Goal: Transaction & Acquisition: Obtain resource

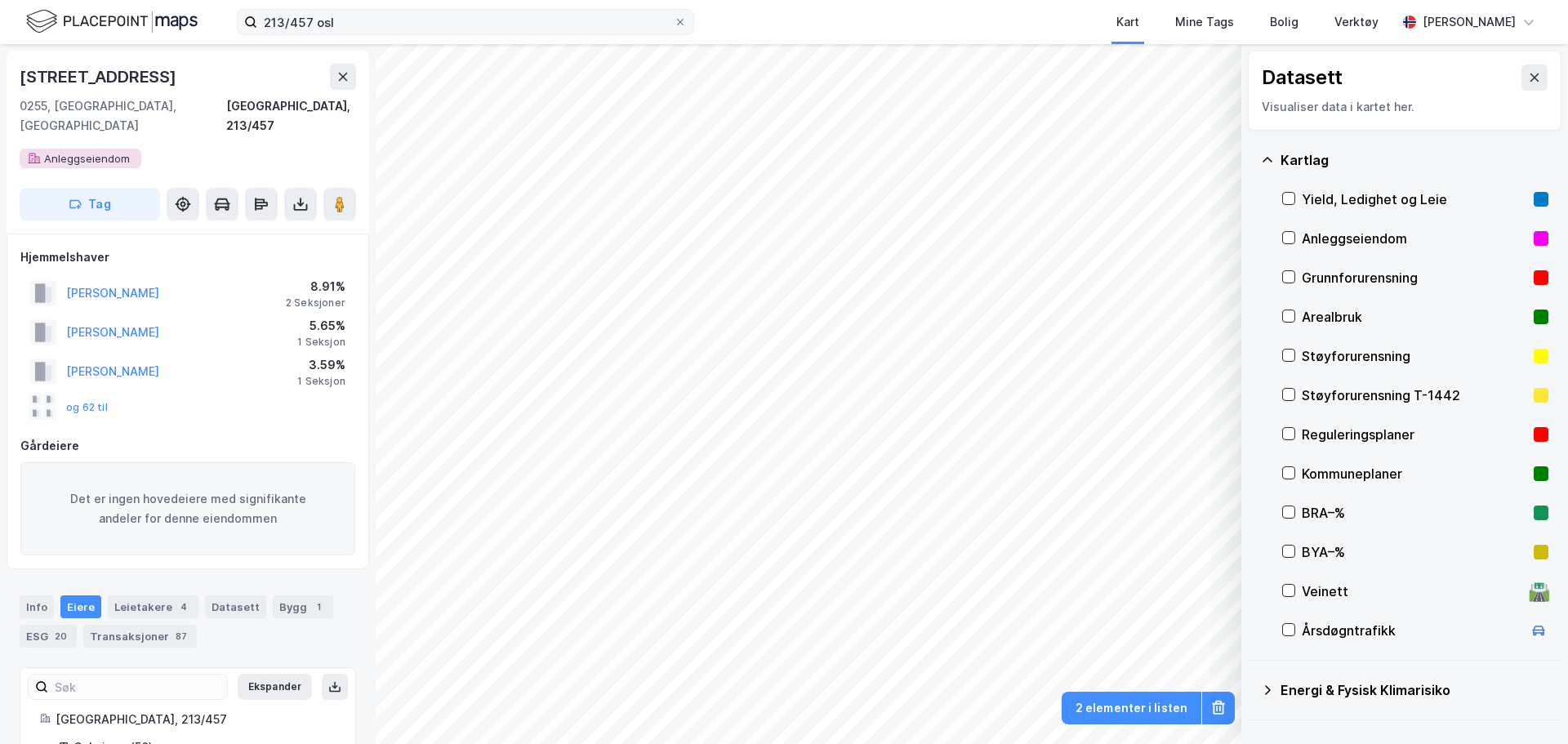
scroll to position [2, 0]
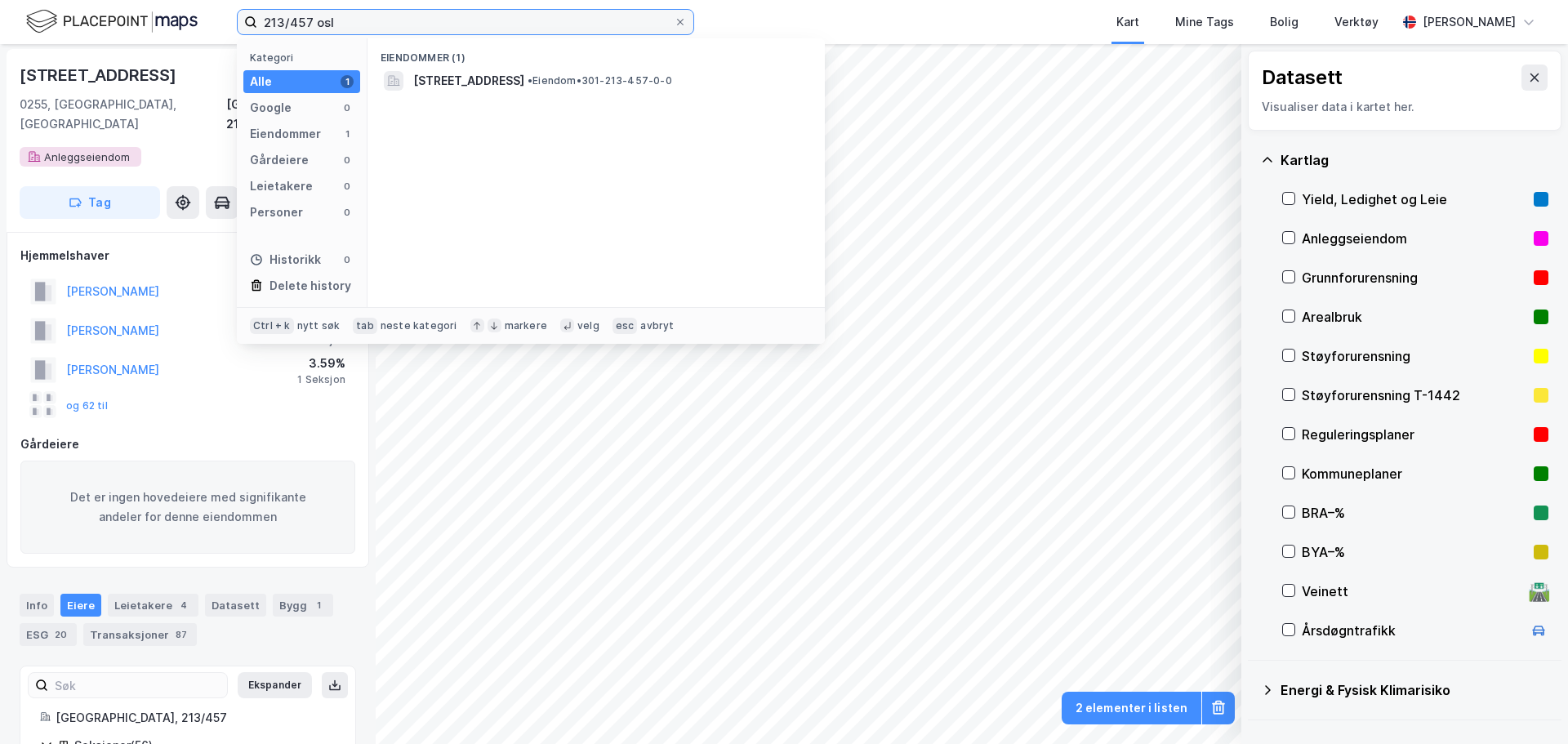
drag, startPoint x: 341, startPoint y: 27, endPoint x: 131, endPoint y: 33, distance: 210.1
click at [133, 33] on div "213/457 osl Kategori Alle 1 Google 0 Eiendommer 1 Gårdeiere 0 Leietakere 0 Pers…" at bounding box center [784, 22] width 1568 height 44
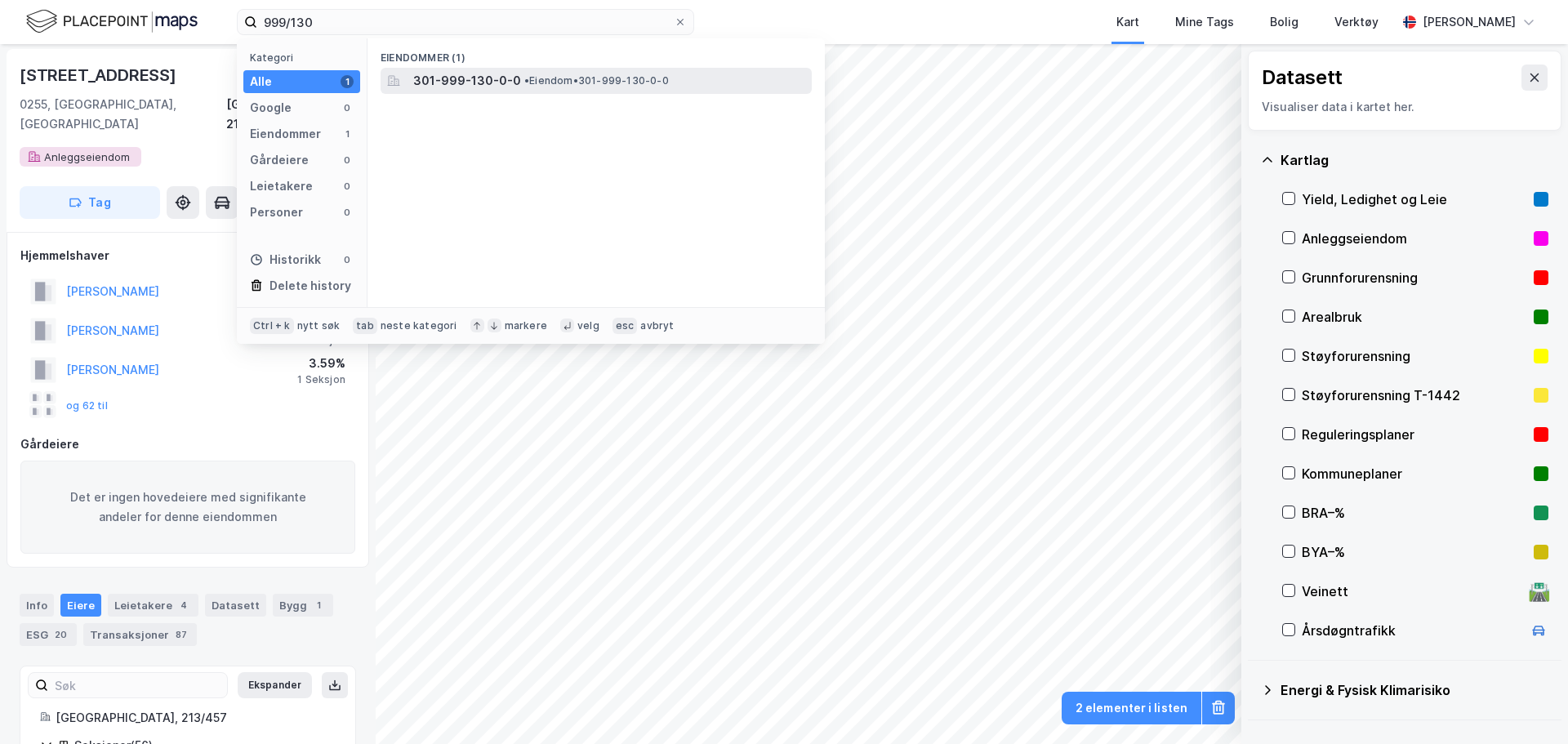
click at [576, 81] on span "• Eiendom • 301-999-130-0-0" at bounding box center [597, 80] width 144 height 13
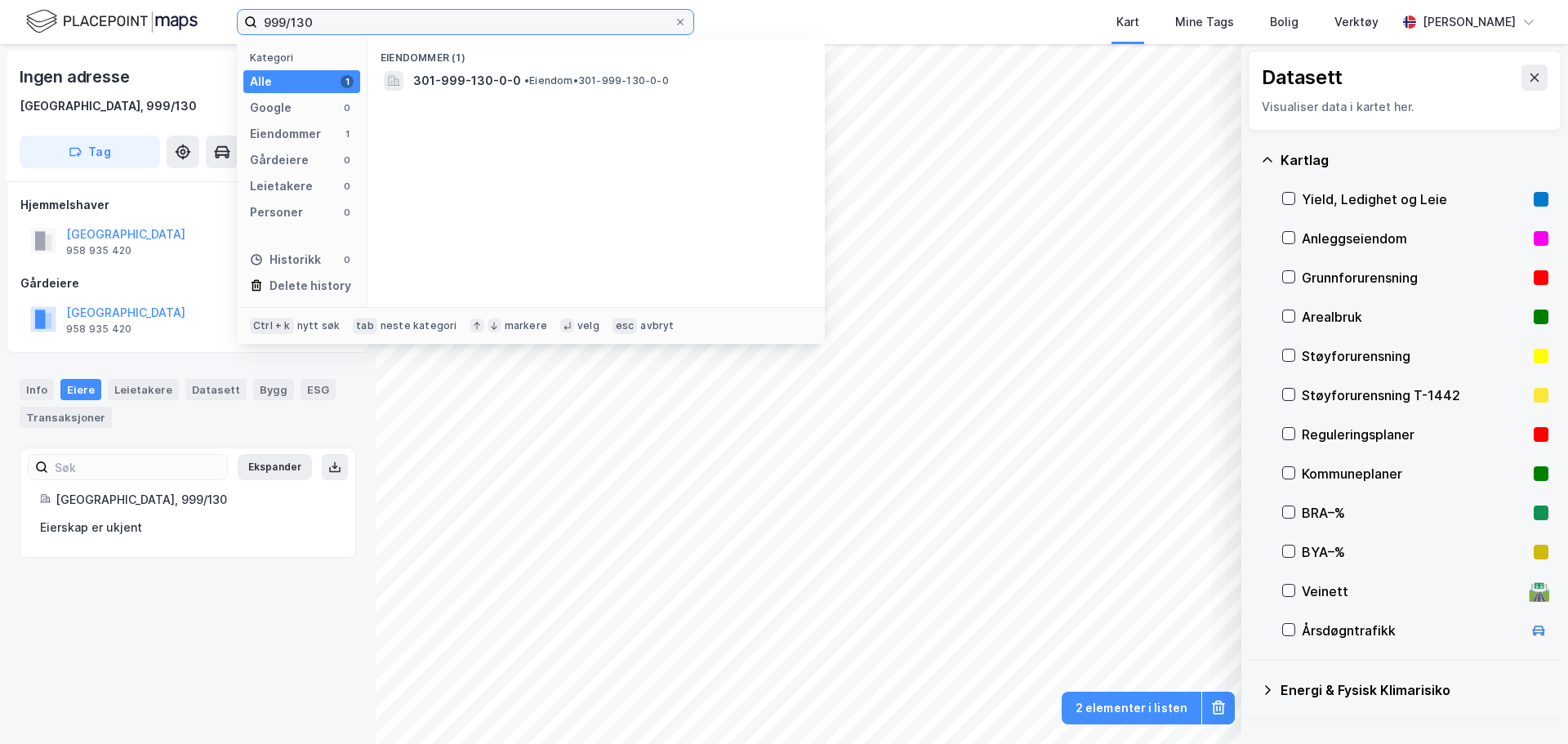
drag, startPoint x: 339, startPoint y: 23, endPoint x: -30, endPoint y: -12, distance: 370.7
click at [0, 0] on html "999/130 Kategori Alle 1 Google 0 Eiendommer 1 Gårdeiere 0 Leietakere 0 Personer…" at bounding box center [784, 372] width 1568 height 744
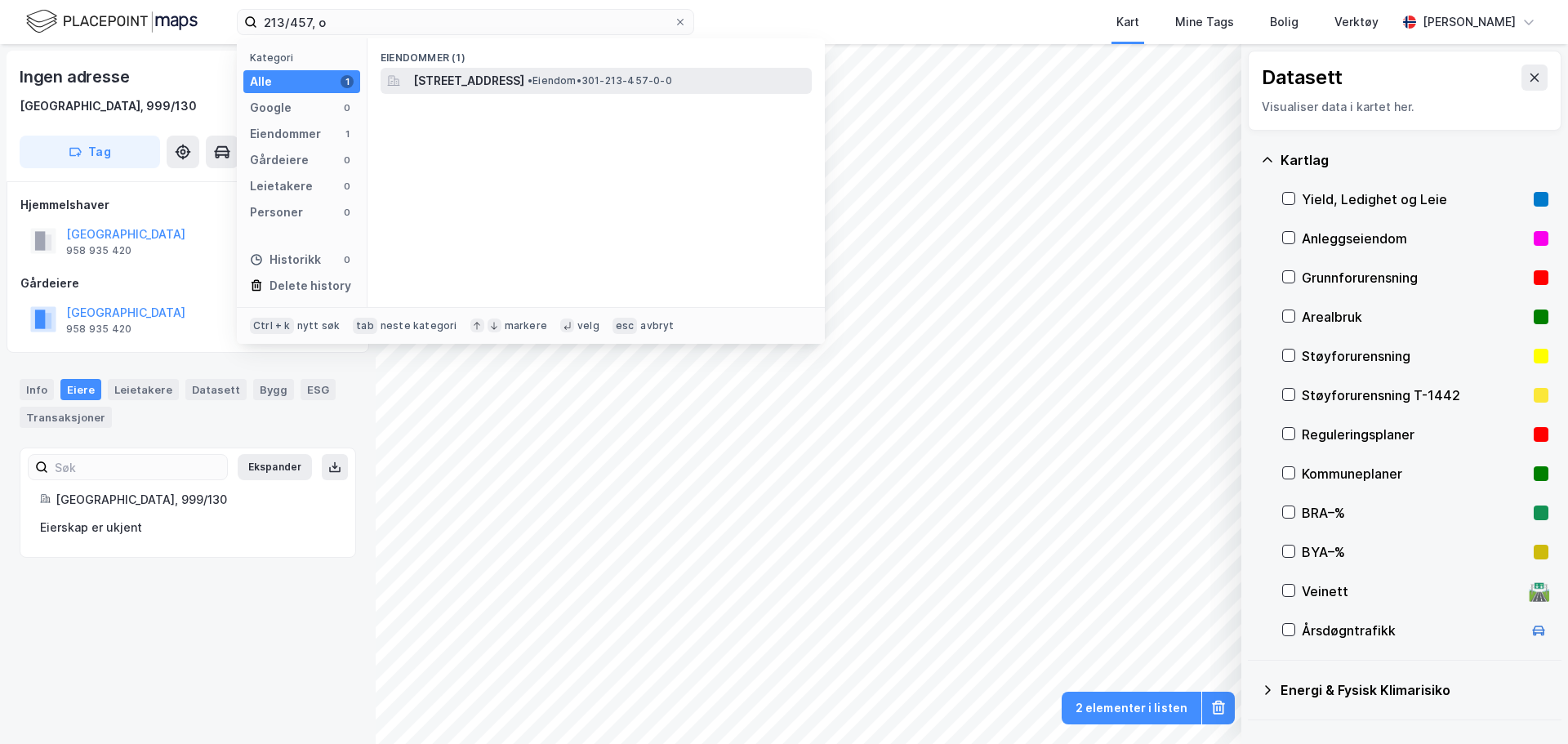
click at [524, 83] on span "[STREET_ADDRESS]" at bounding box center [469, 81] width 111 height 20
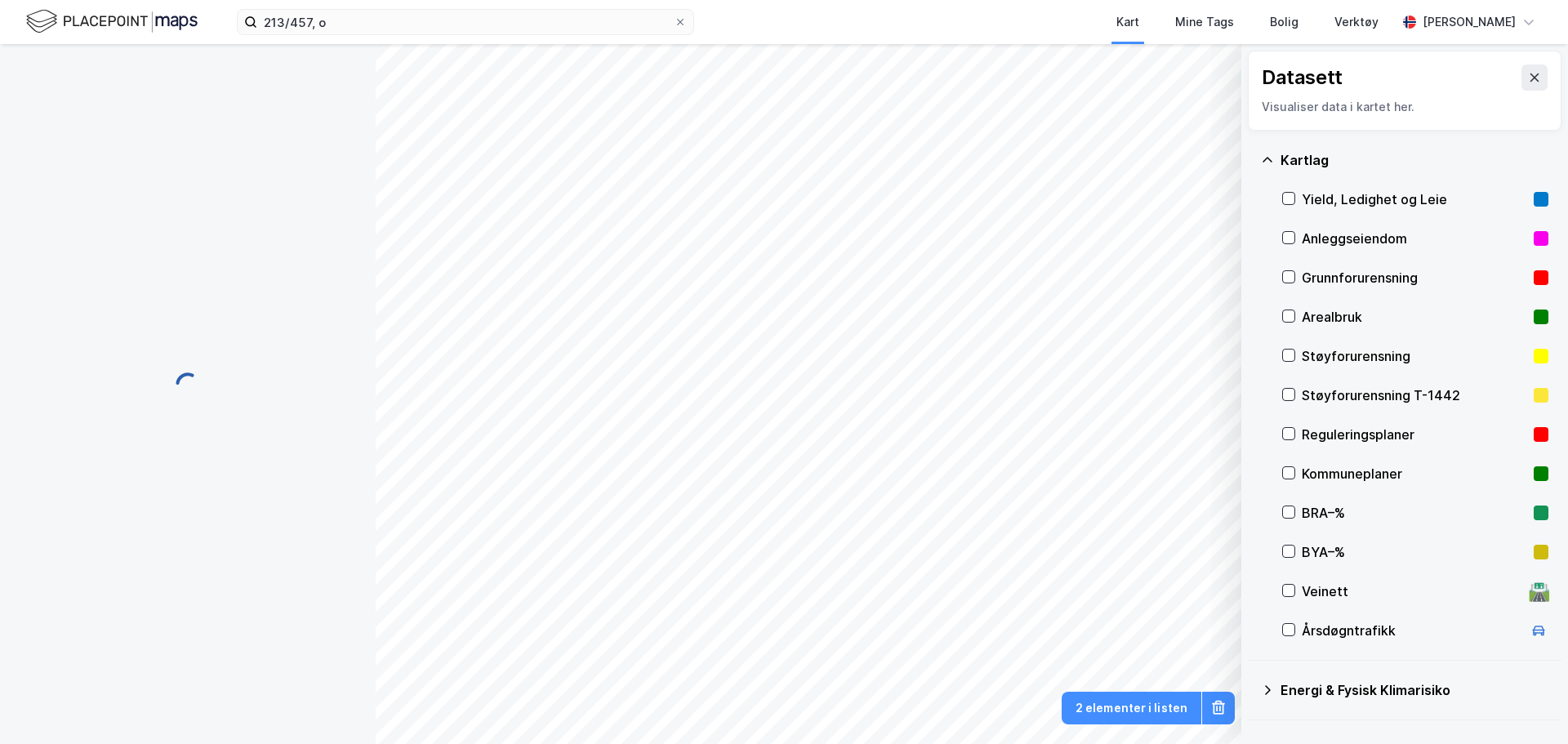
scroll to position [2, 0]
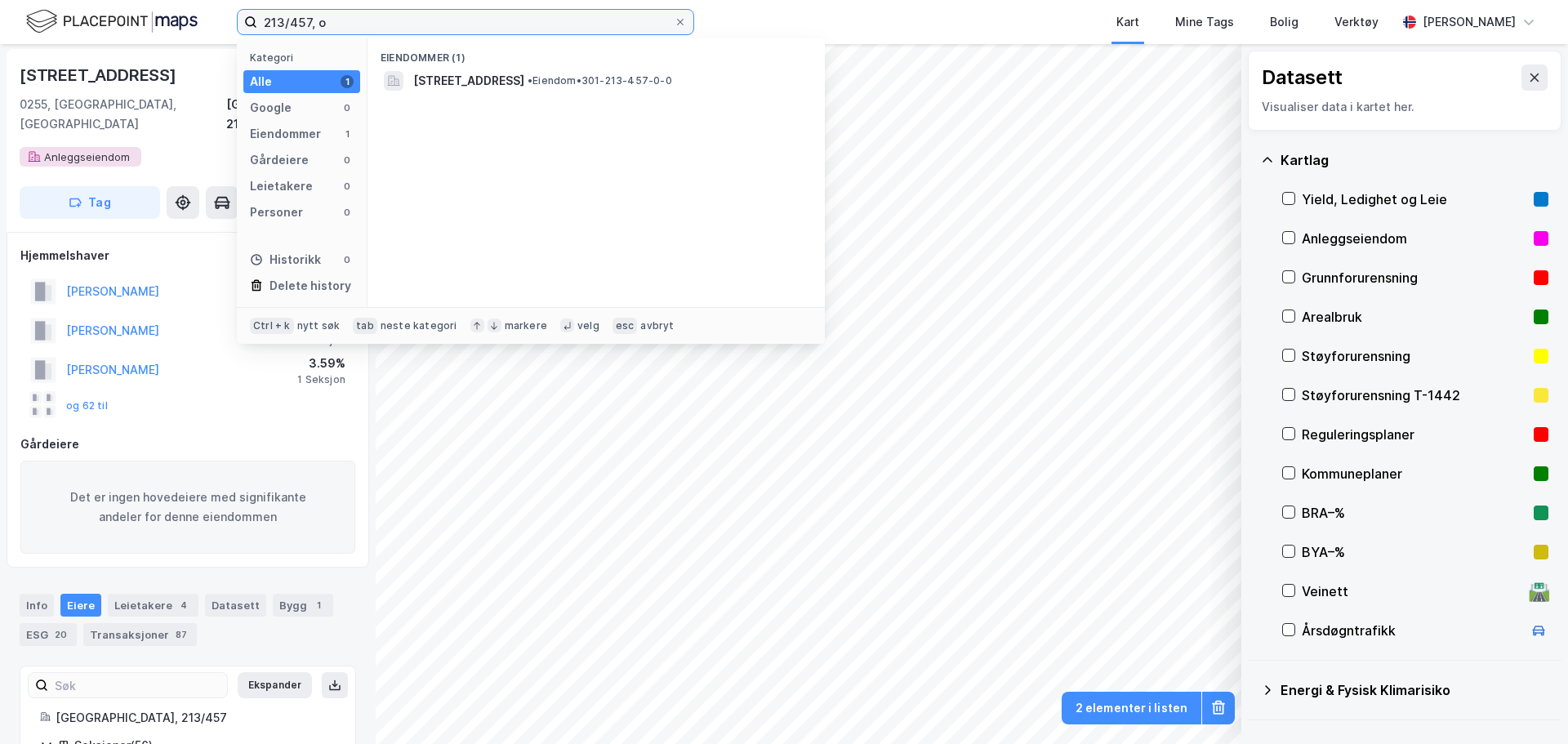
drag, startPoint x: 320, startPoint y: 20, endPoint x: 339, endPoint y: 22, distance: 19.1
click at [320, 21] on input "213/457, o" at bounding box center [465, 22] width 416 height 24
click at [348, 23] on input "213/457, o" at bounding box center [465, 22] width 416 height 24
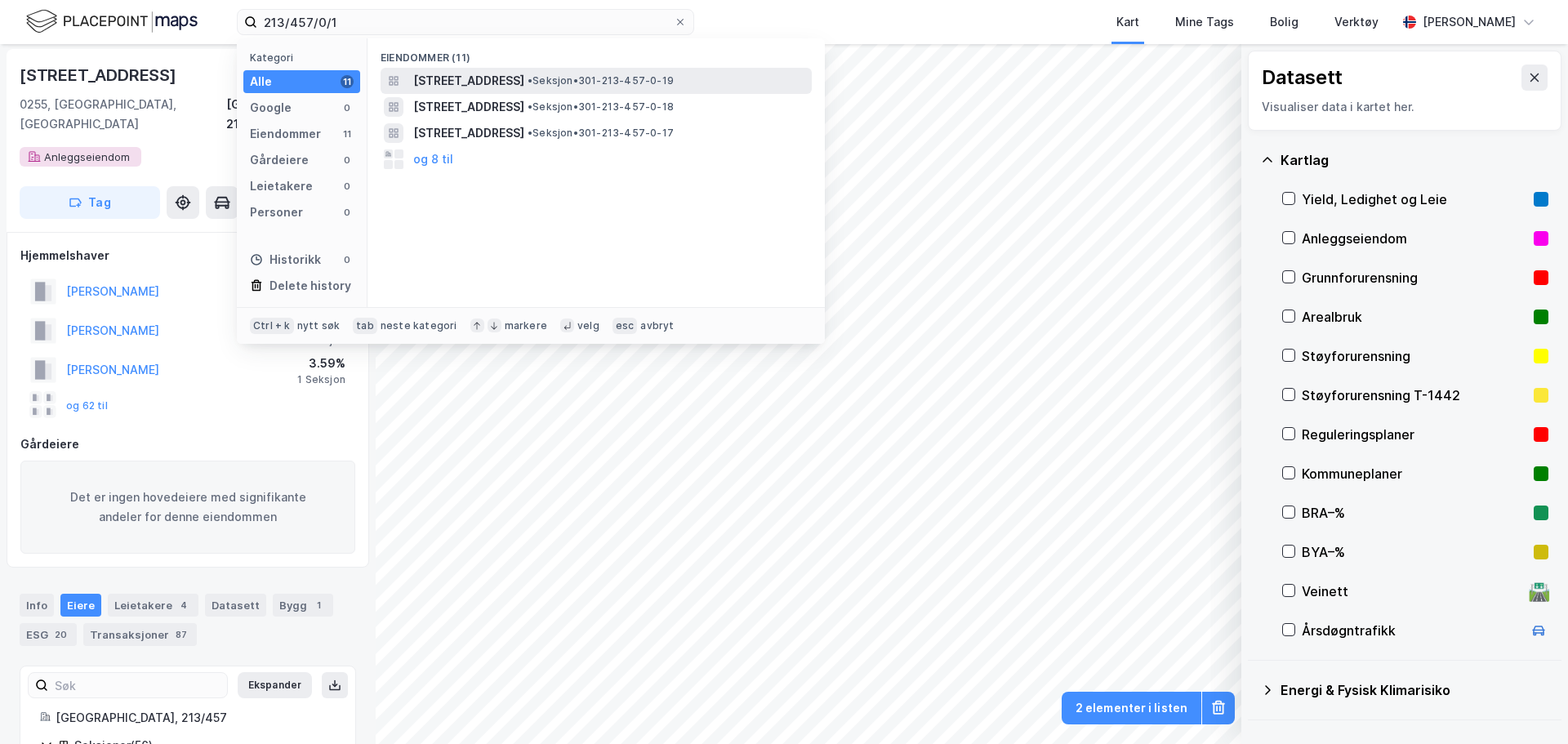
click at [524, 77] on span "[STREET_ADDRESS]" at bounding box center [469, 81] width 111 height 20
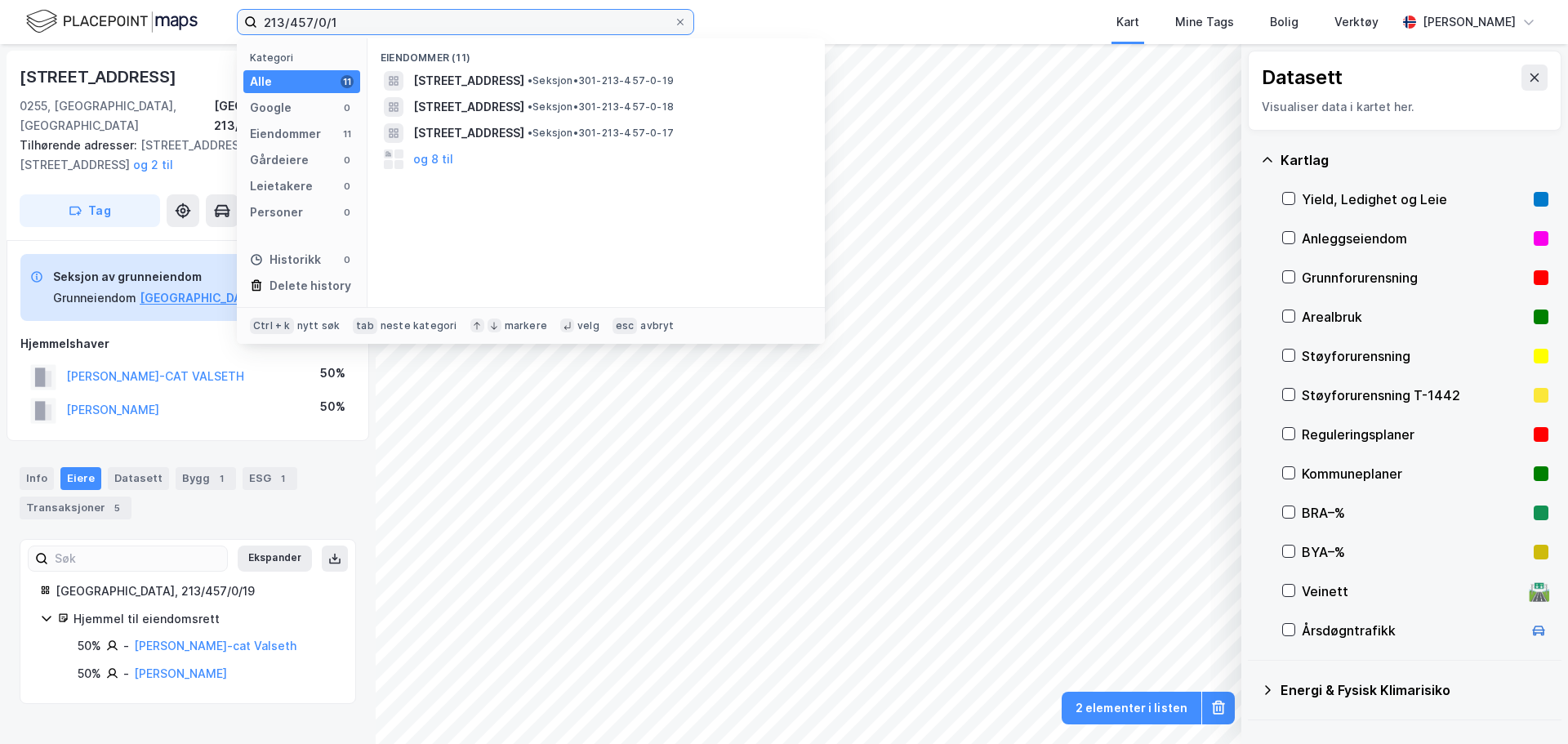
drag, startPoint x: 353, startPoint y: 23, endPoint x: 292, endPoint y: 25, distance: 61.0
click at [292, 25] on input "213/457/0/1" at bounding box center [465, 22] width 416 height 24
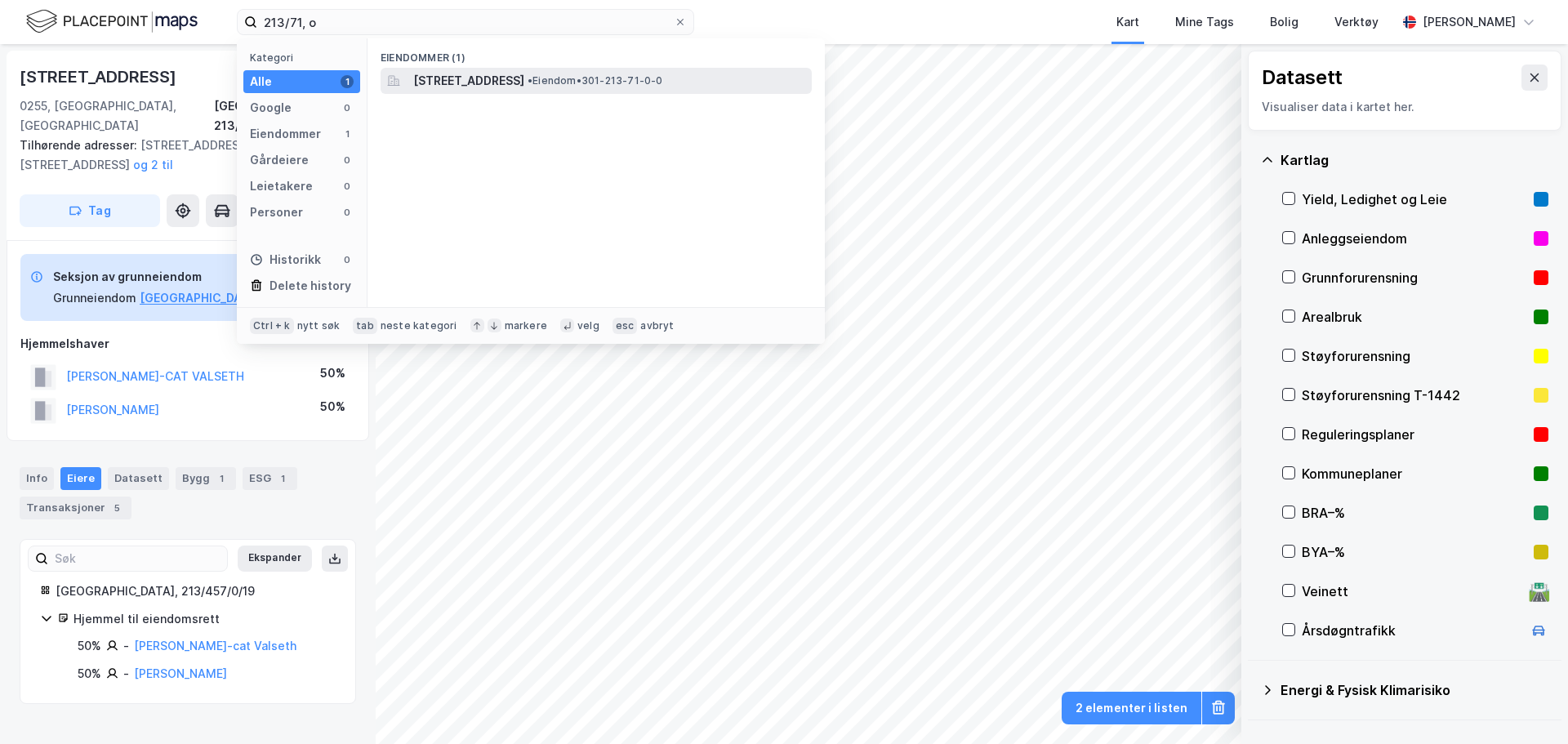
click at [524, 80] on span "[STREET_ADDRESS]" at bounding box center [469, 81] width 111 height 20
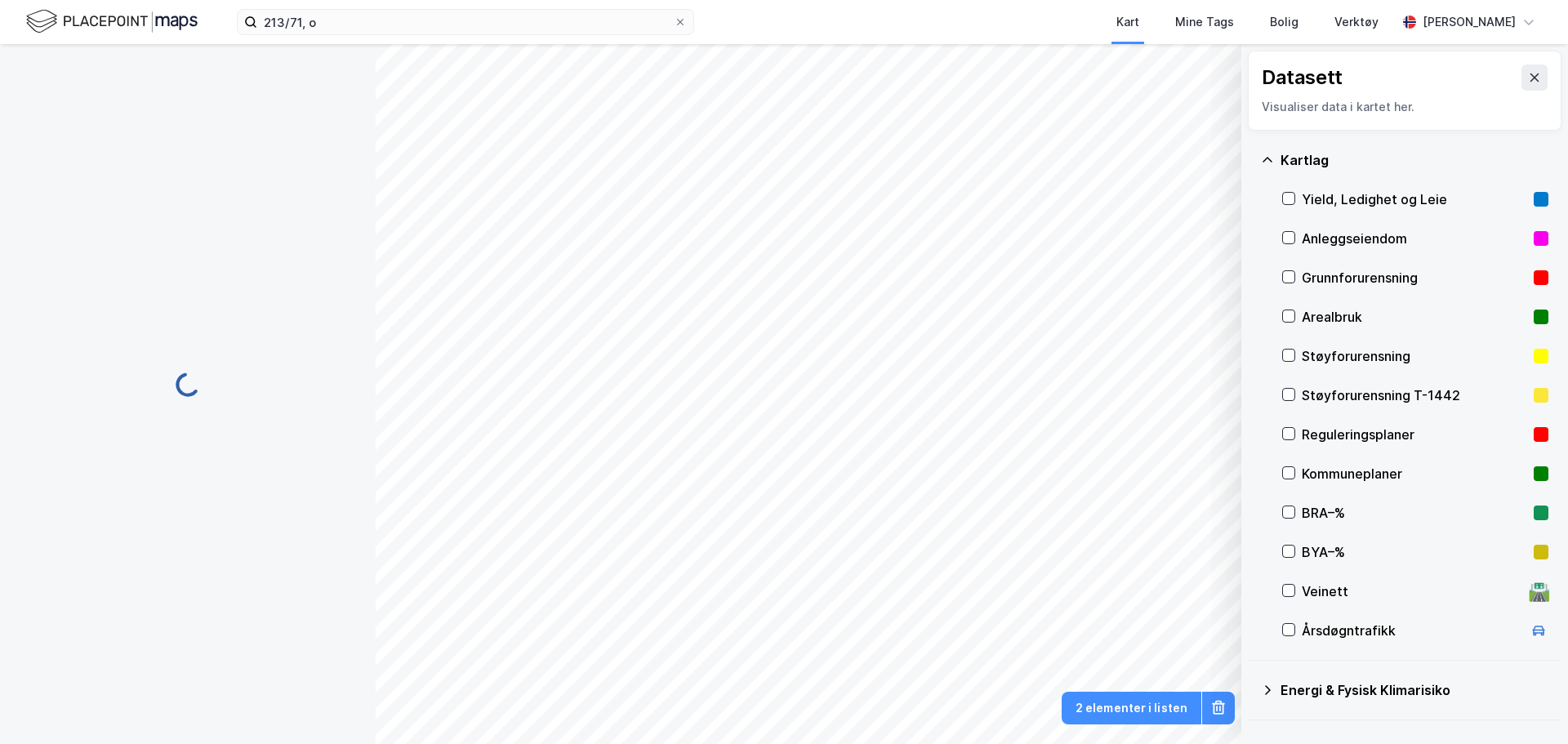
scroll to position [2, 0]
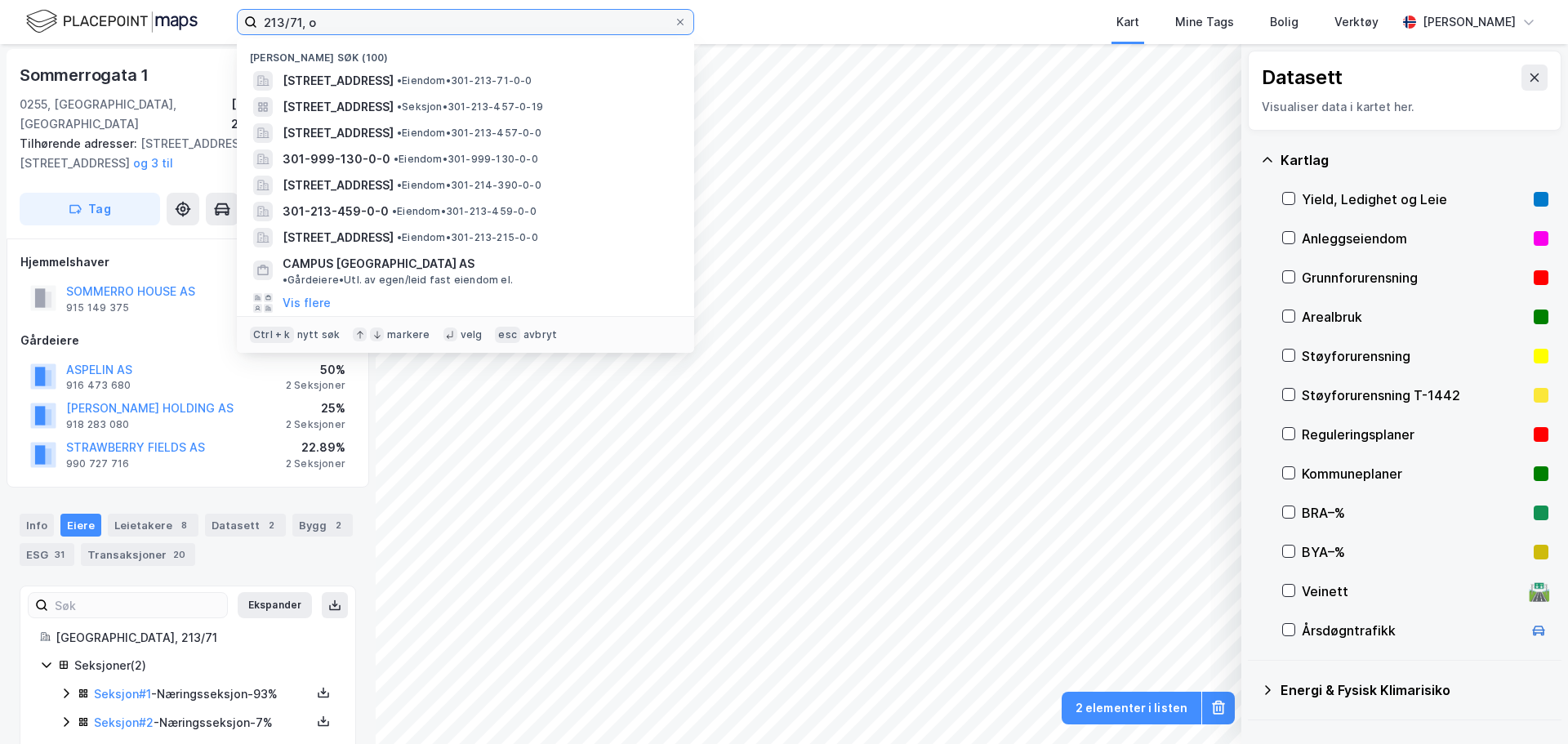
drag, startPoint x: 382, startPoint y: 27, endPoint x: 176, endPoint y: 26, distance: 206.0
click at [181, 23] on div "213/71, o Nylige søk (100) [STREET_ADDRESS] • Eiendom • 301-213-71-0-0 [STREET_…" at bounding box center [784, 22] width 1568 height 44
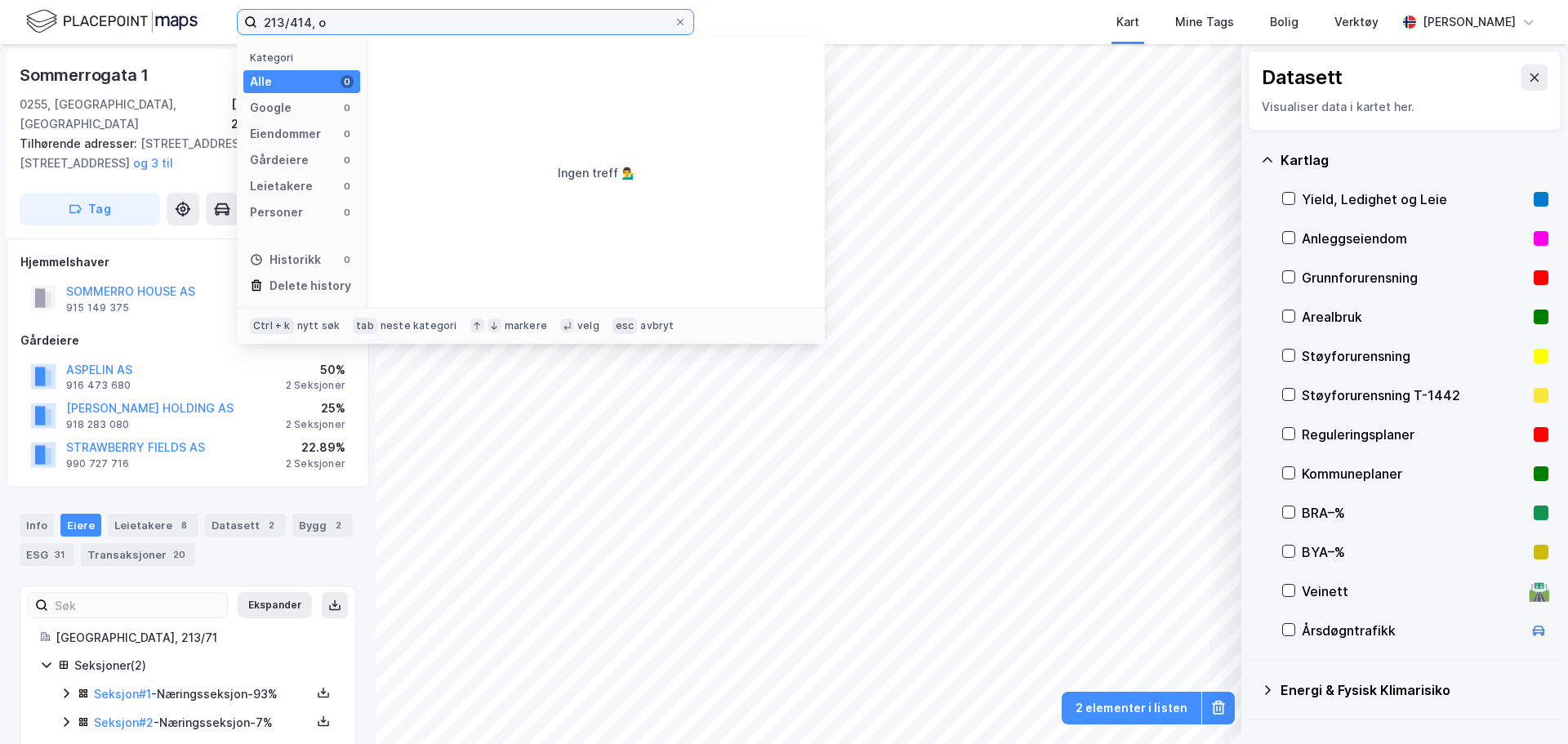
drag, startPoint x: 399, startPoint y: 30, endPoint x: 197, endPoint y: 56, distance: 203.7
click at [297, 33] on input "213/414, o" at bounding box center [465, 22] width 416 height 24
drag, startPoint x: 382, startPoint y: 24, endPoint x: 205, endPoint y: 37, distance: 177.5
click at [206, 37] on div "213/414, o Kategori Alle 0 Google 0 Eiendommer 0 Gårdeiere 0 Leietakere 0 Perso…" at bounding box center [784, 22] width 1568 height 44
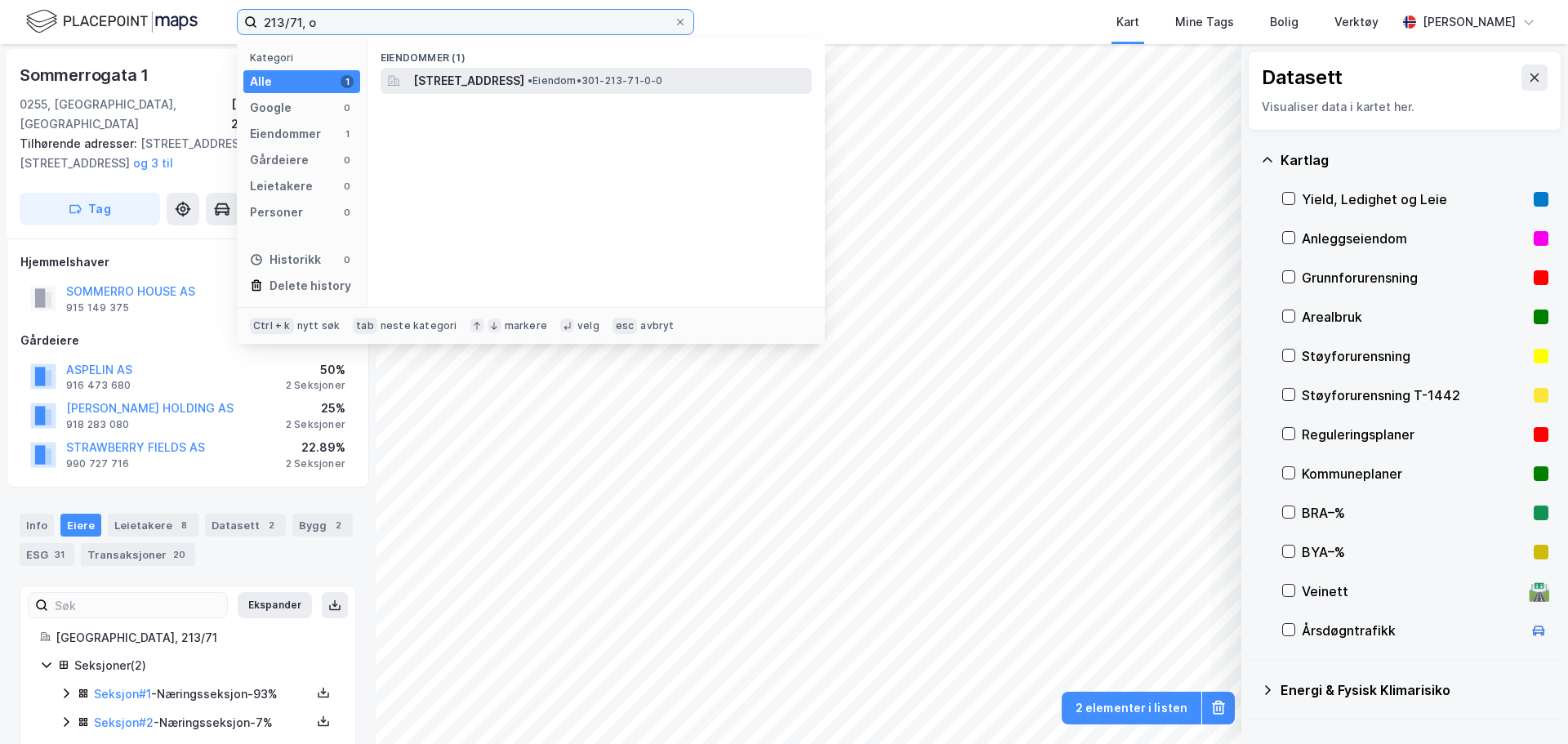
type input "213/71, o"
click at [455, 84] on span "[STREET_ADDRESS]" at bounding box center [469, 81] width 111 height 20
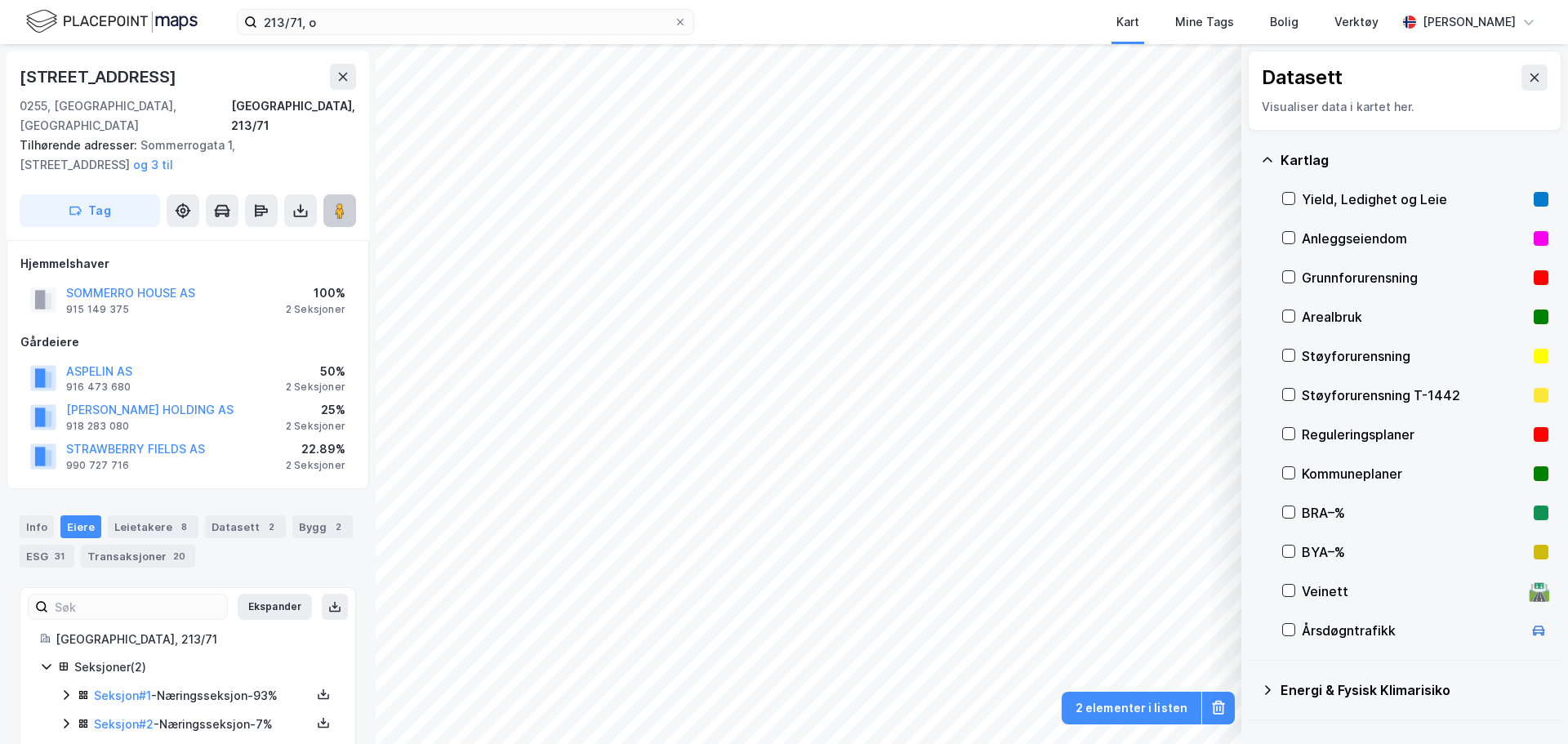
scroll to position [2, 0]
click at [309, 199] on button at bounding box center [301, 209] width 32 height 33
click at [267, 236] on div "Last ned grunnbok" at bounding box center [219, 242] width 95 height 13
